Goal: Obtain resource: Obtain resource

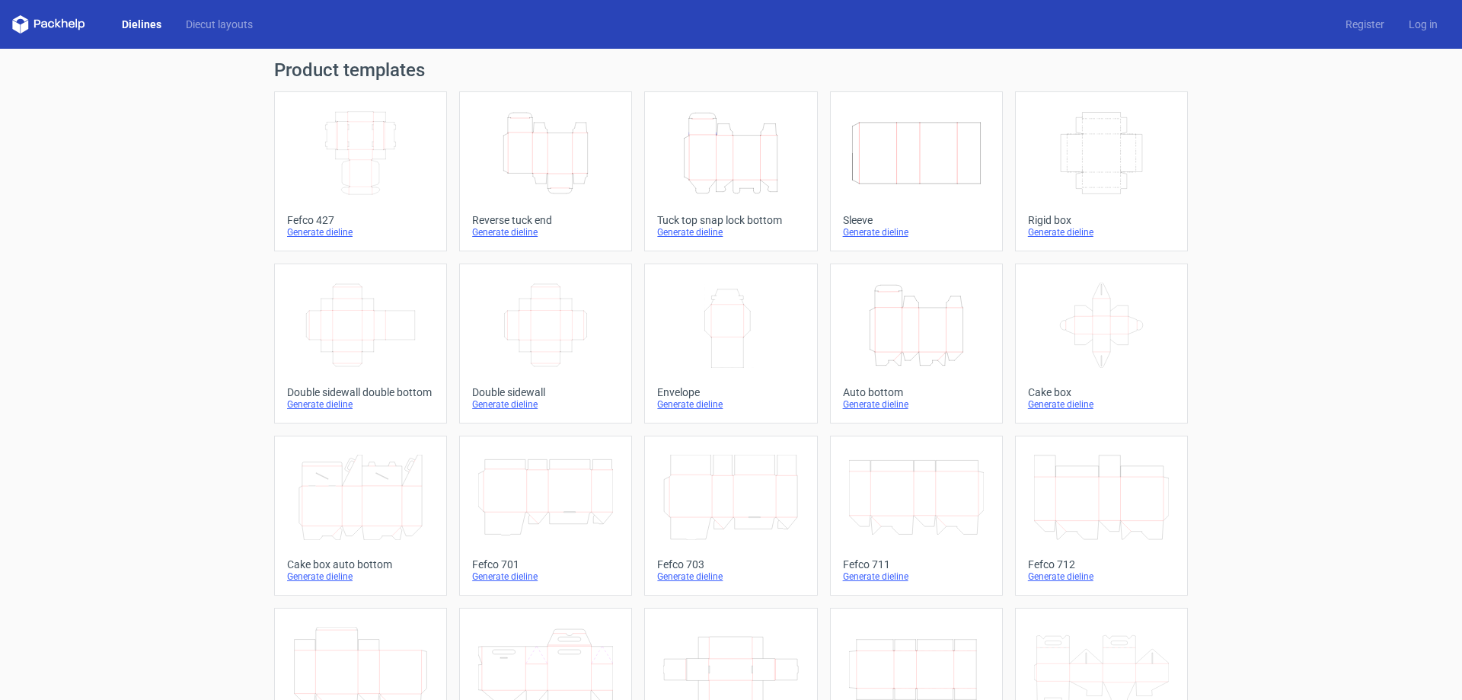
click at [574, 152] on icon "Height Depth Width" at bounding box center [545, 152] width 135 height 85
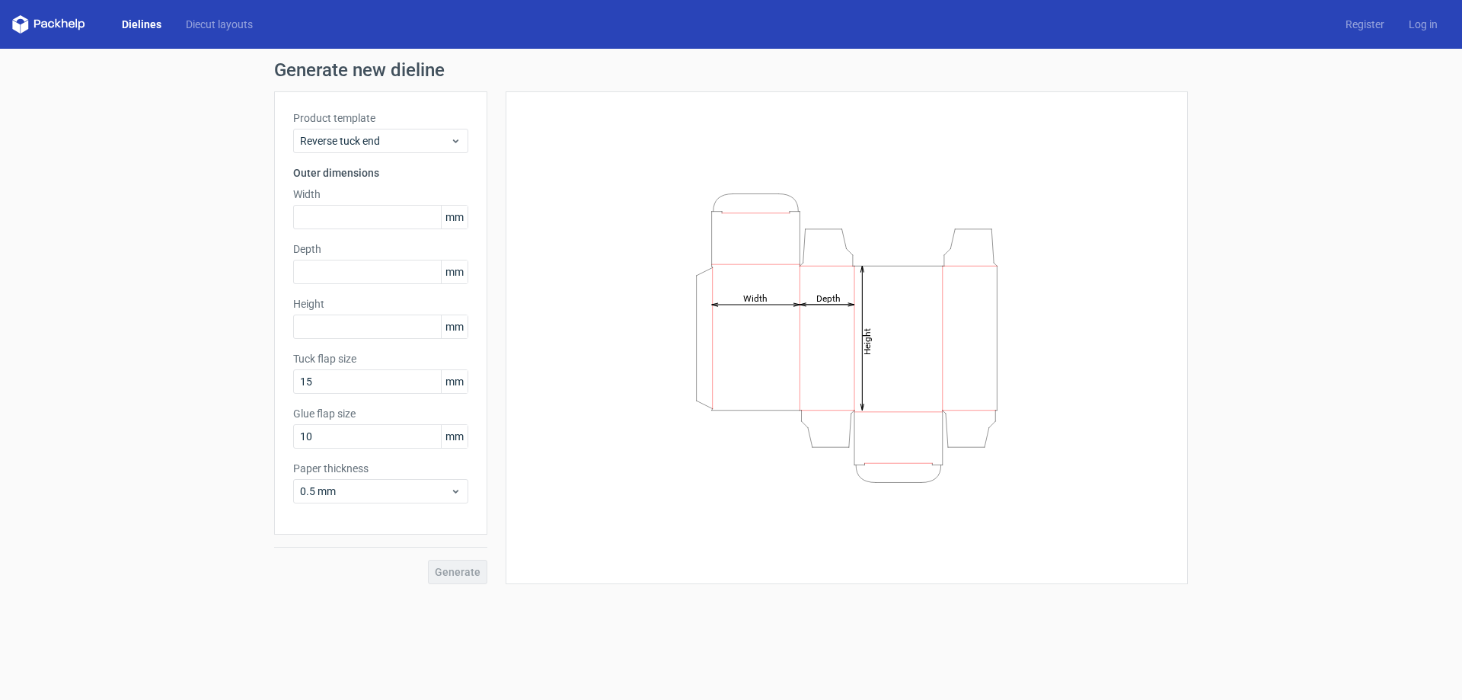
click at [523, 356] on div "Height Depth Width" at bounding box center [847, 337] width 682 height 493
click at [391, 214] on input "text" at bounding box center [380, 217] width 175 height 24
type input "77"
click at [327, 270] on input "text" at bounding box center [380, 272] width 175 height 24
type input "58"
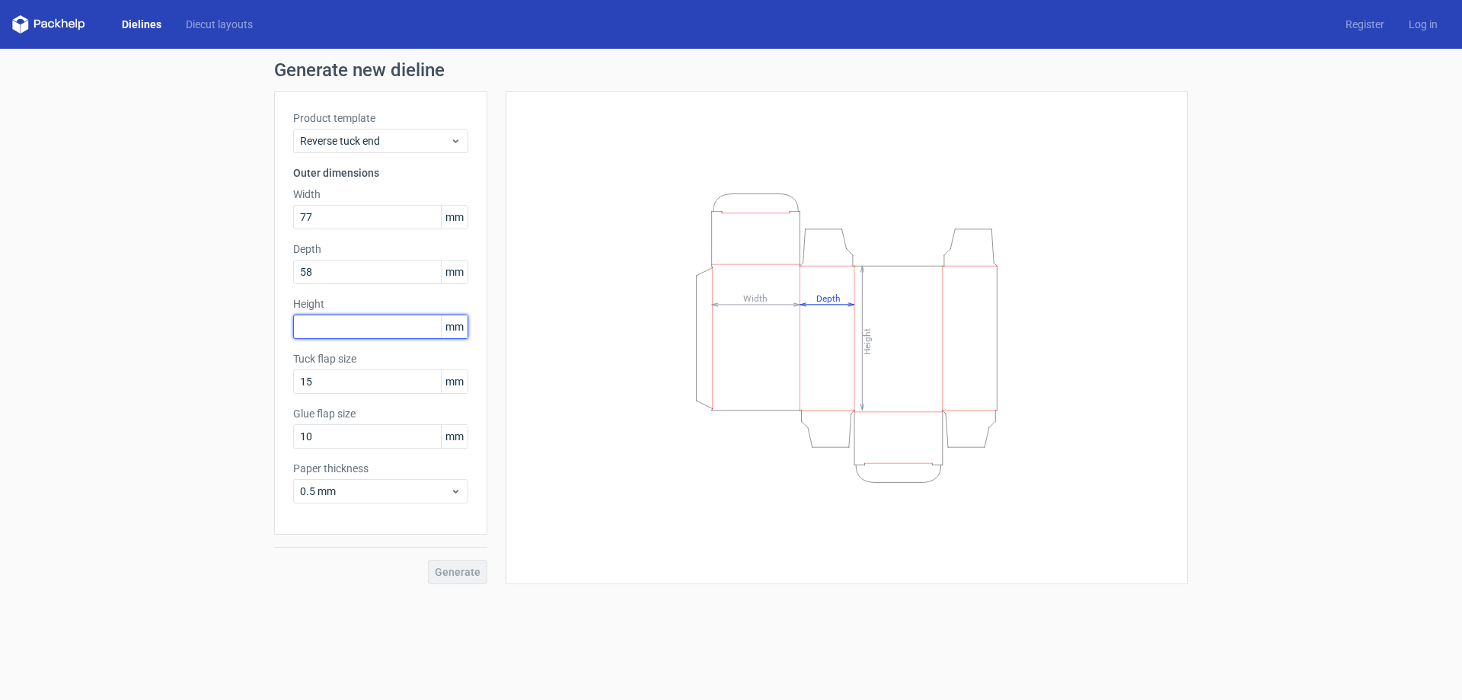
click at [359, 324] on input "text" at bounding box center [380, 327] width 175 height 24
type input "137"
click at [428, 560] on button "Generate" at bounding box center [457, 572] width 59 height 24
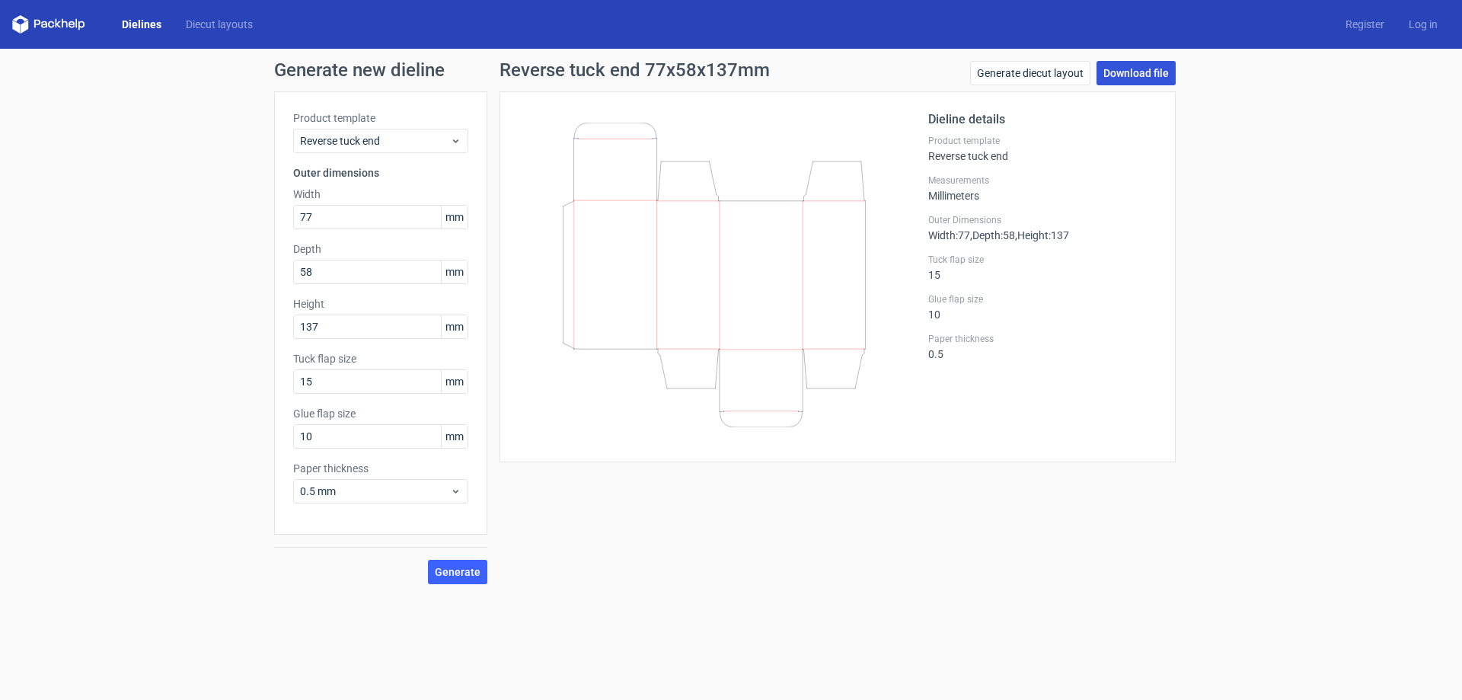
click at [1158, 76] on link "Download file" at bounding box center [1136, 73] width 79 height 24
